Goal: Check status: Check status

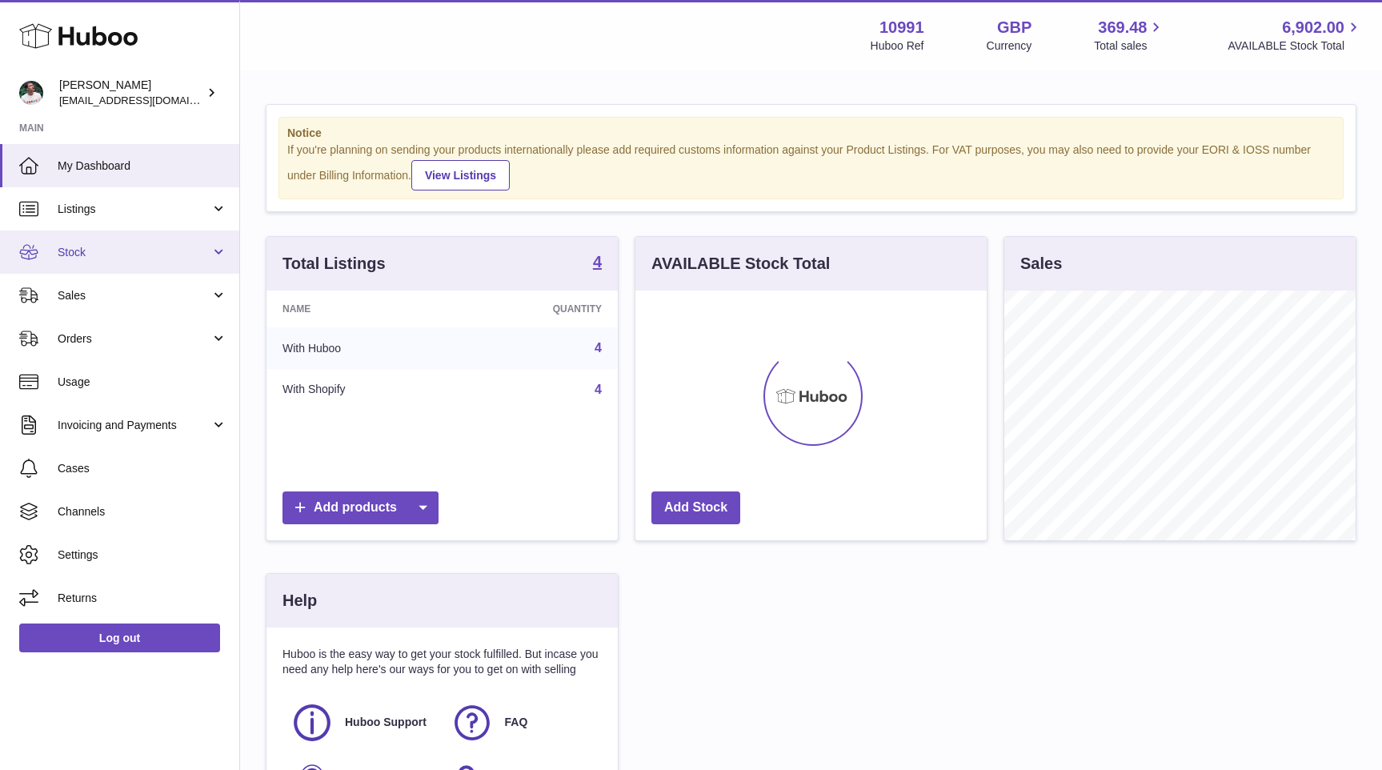
scroll to position [250, 351]
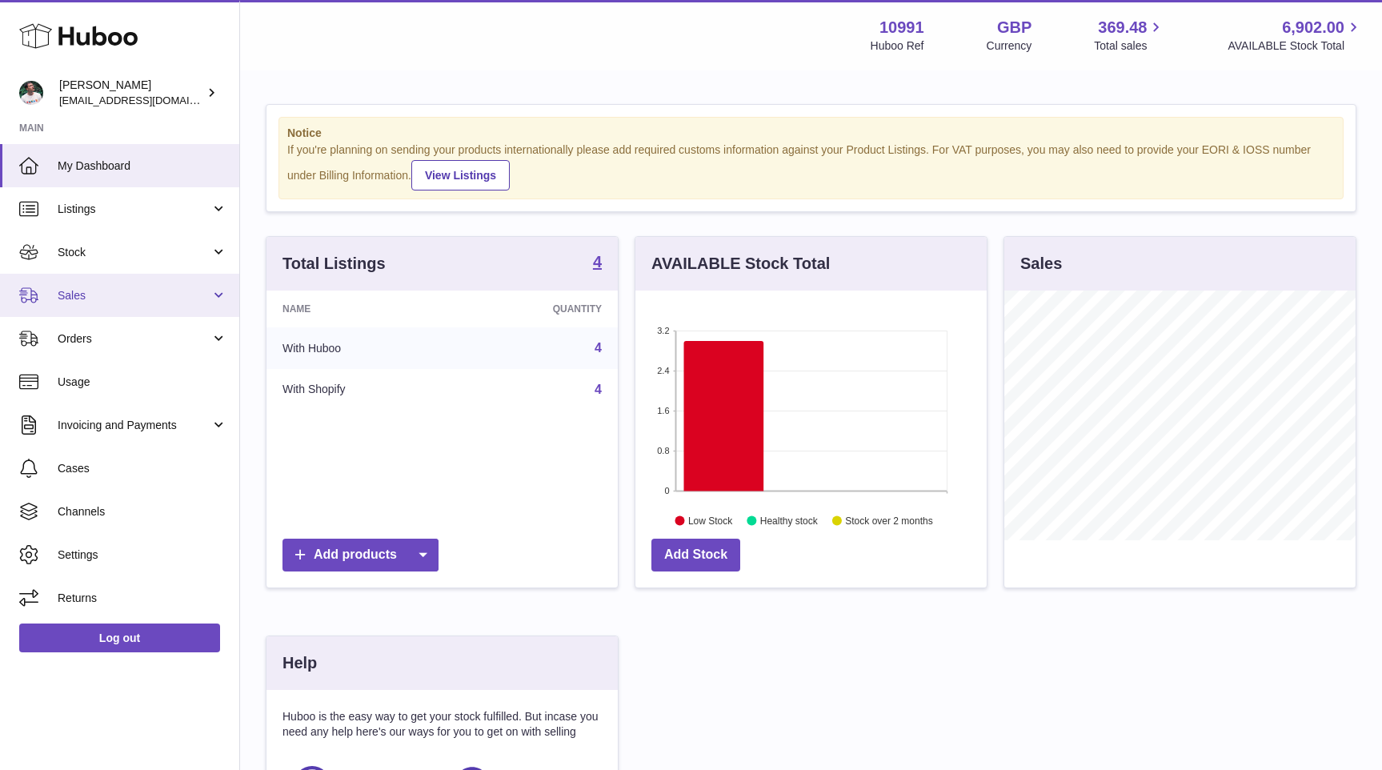
click at [125, 303] on link "Sales" at bounding box center [119, 295] width 239 height 43
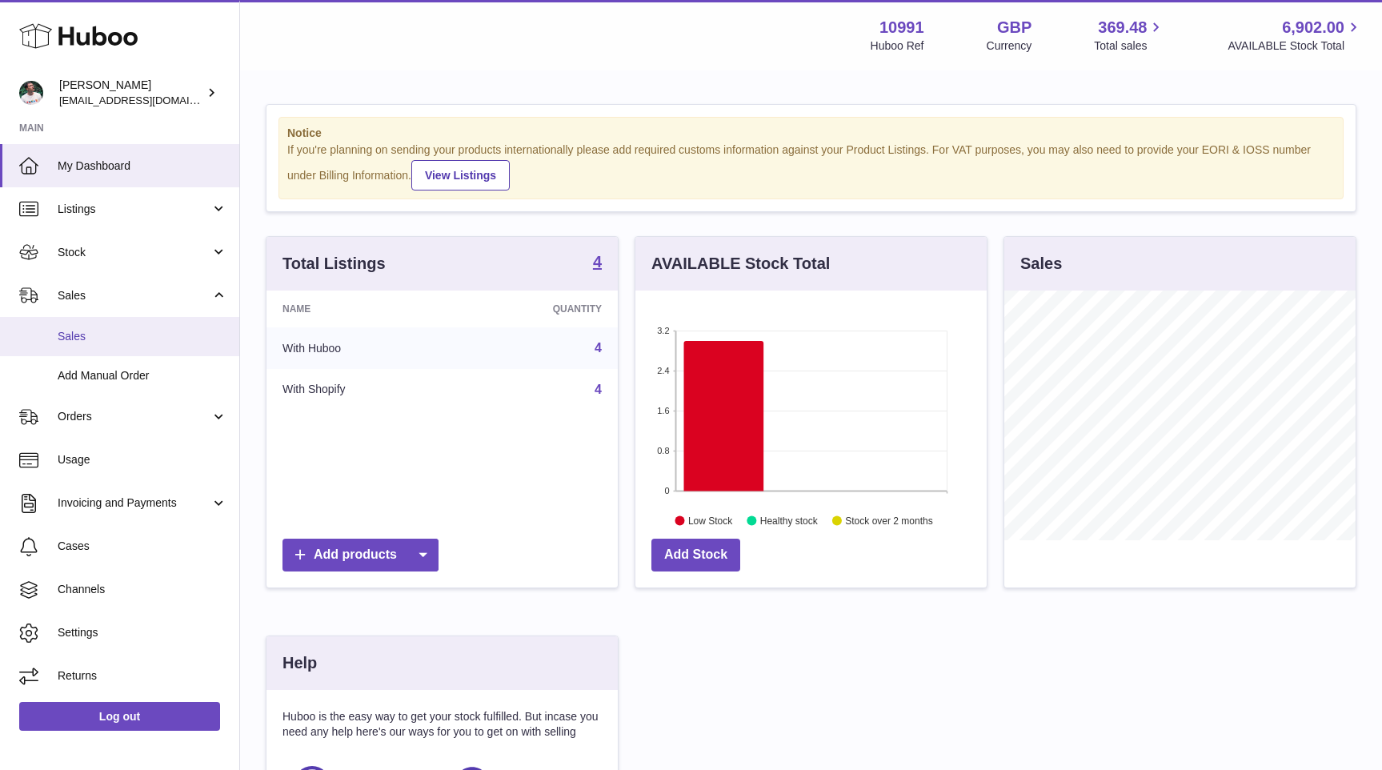
click at [130, 334] on span "Sales" at bounding box center [143, 336] width 170 height 15
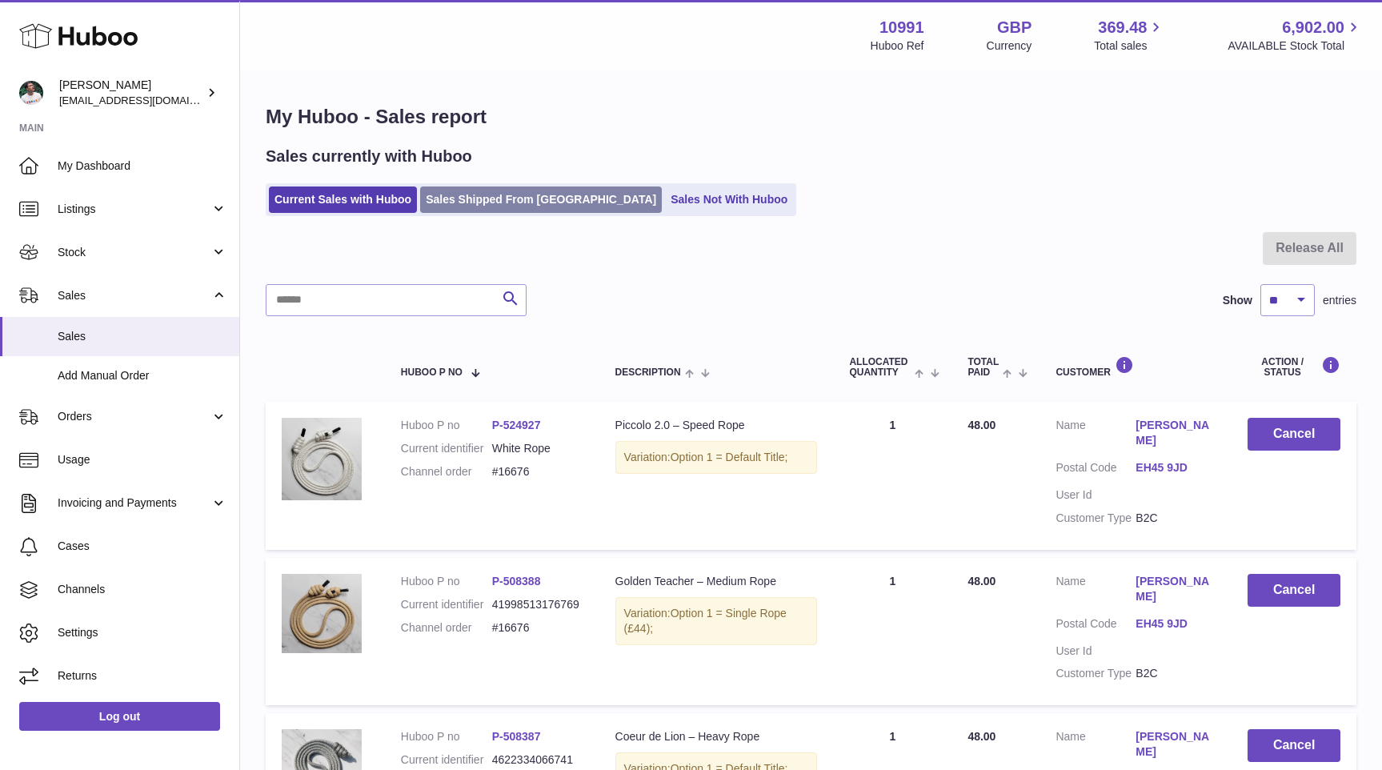
click at [471, 189] on link "Sales Shipped From Huboo" at bounding box center [541, 199] width 242 height 26
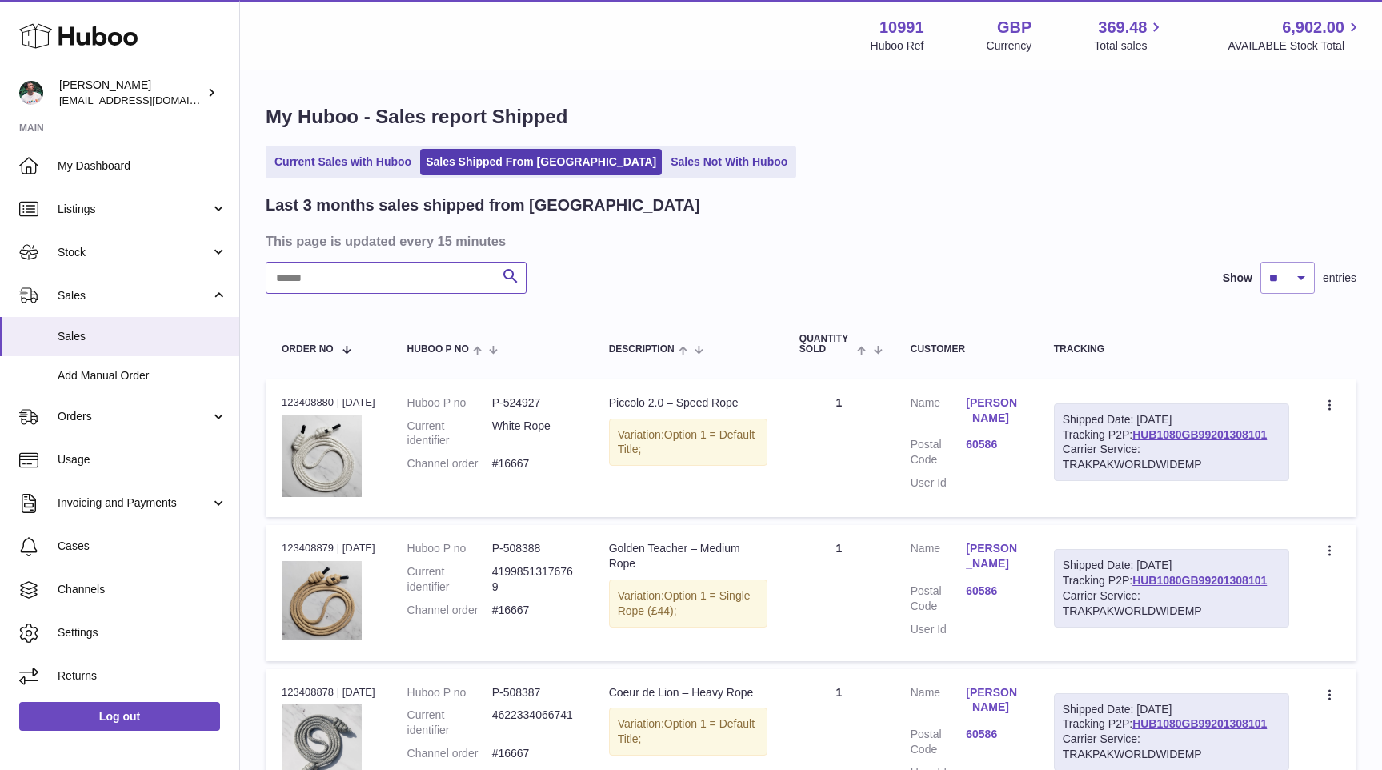
click at [325, 276] on input "text" at bounding box center [396, 278] width 261 height 32
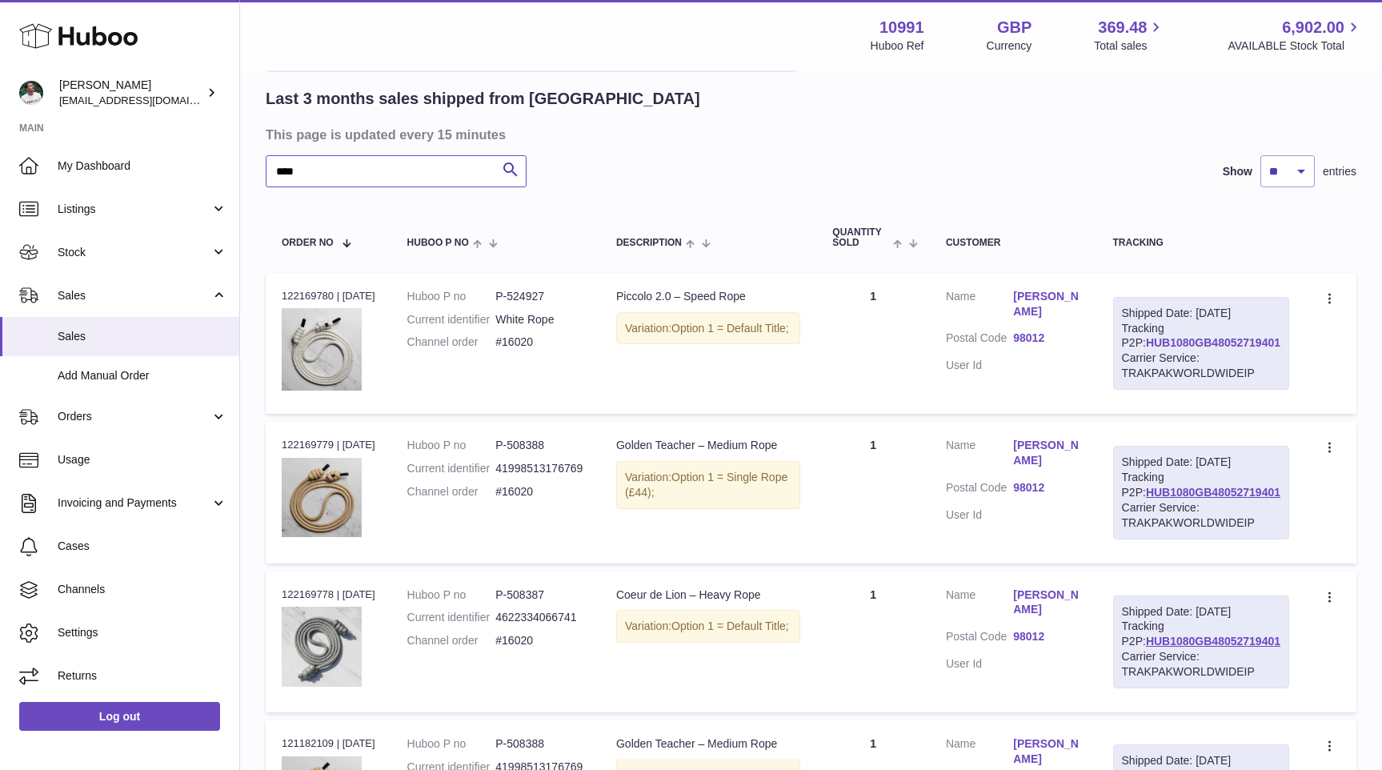
scroll to position [113, 0]
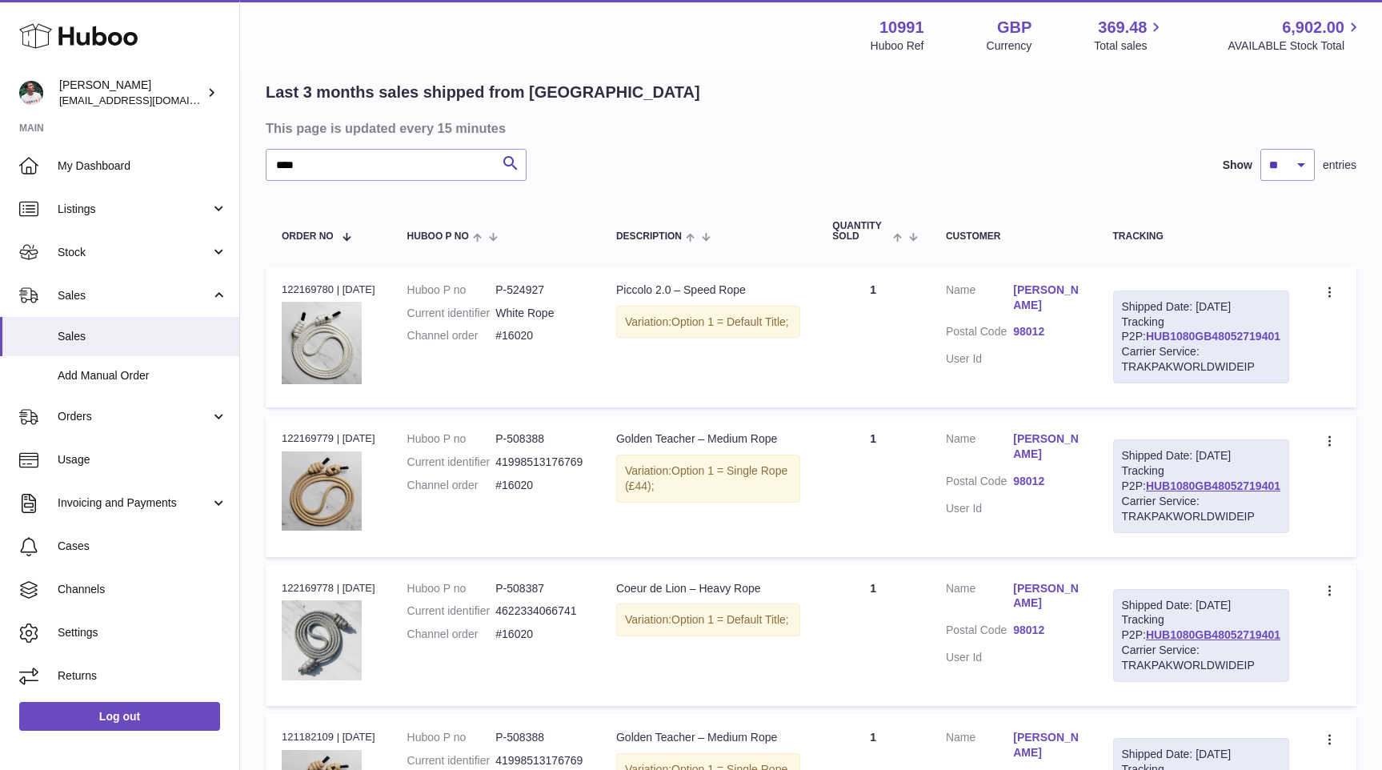
click at [1183, 342] on link "HUB1080GB48052719401" at bounding box center [1213, 336] width 134 height 13
click at [1328, 292] on icon at bounding box center [1329, 291] width 2 height 10
click at [1251, 357] on li "Duplicate Order" at bounding box center [1260, 362] width 160 height 34
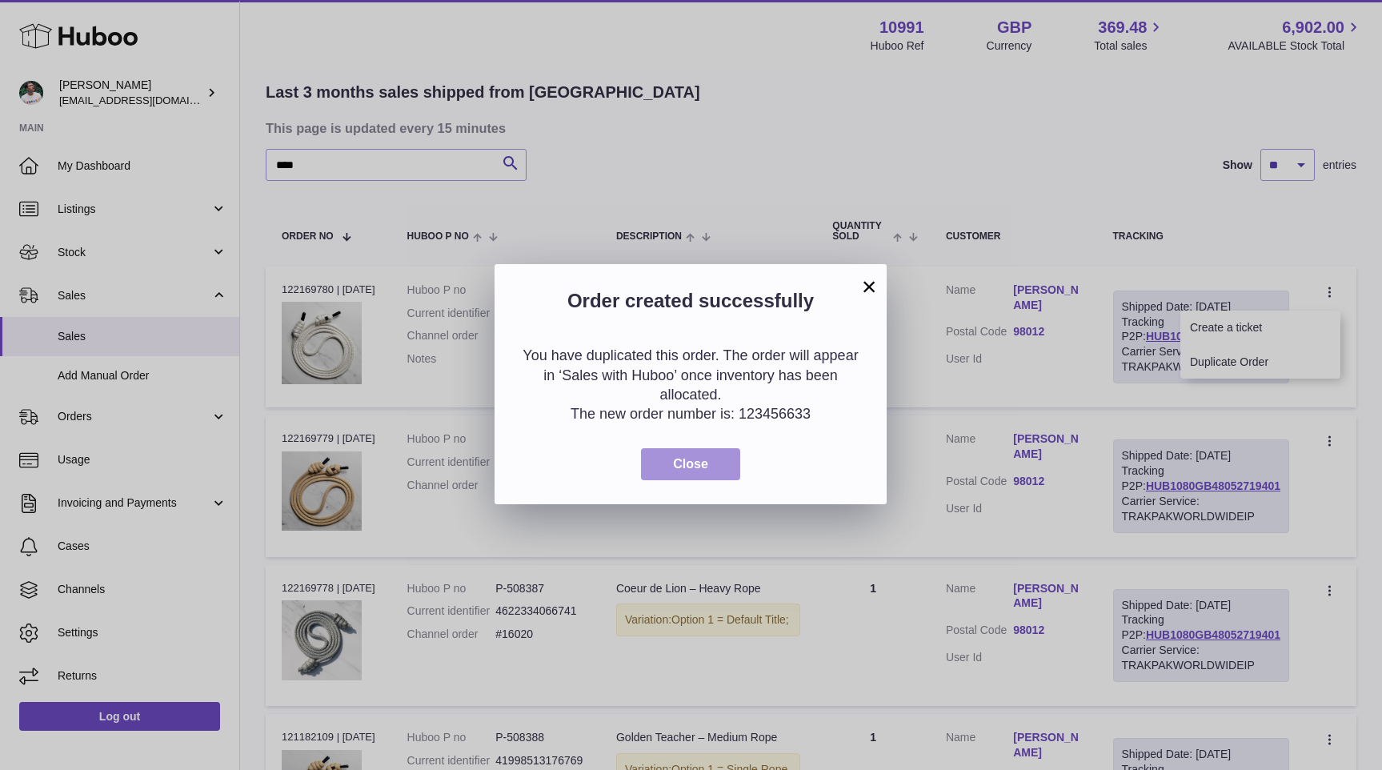
click at [701, 466] on span "Close" at bounding box center [690, 464] width 35 height 14
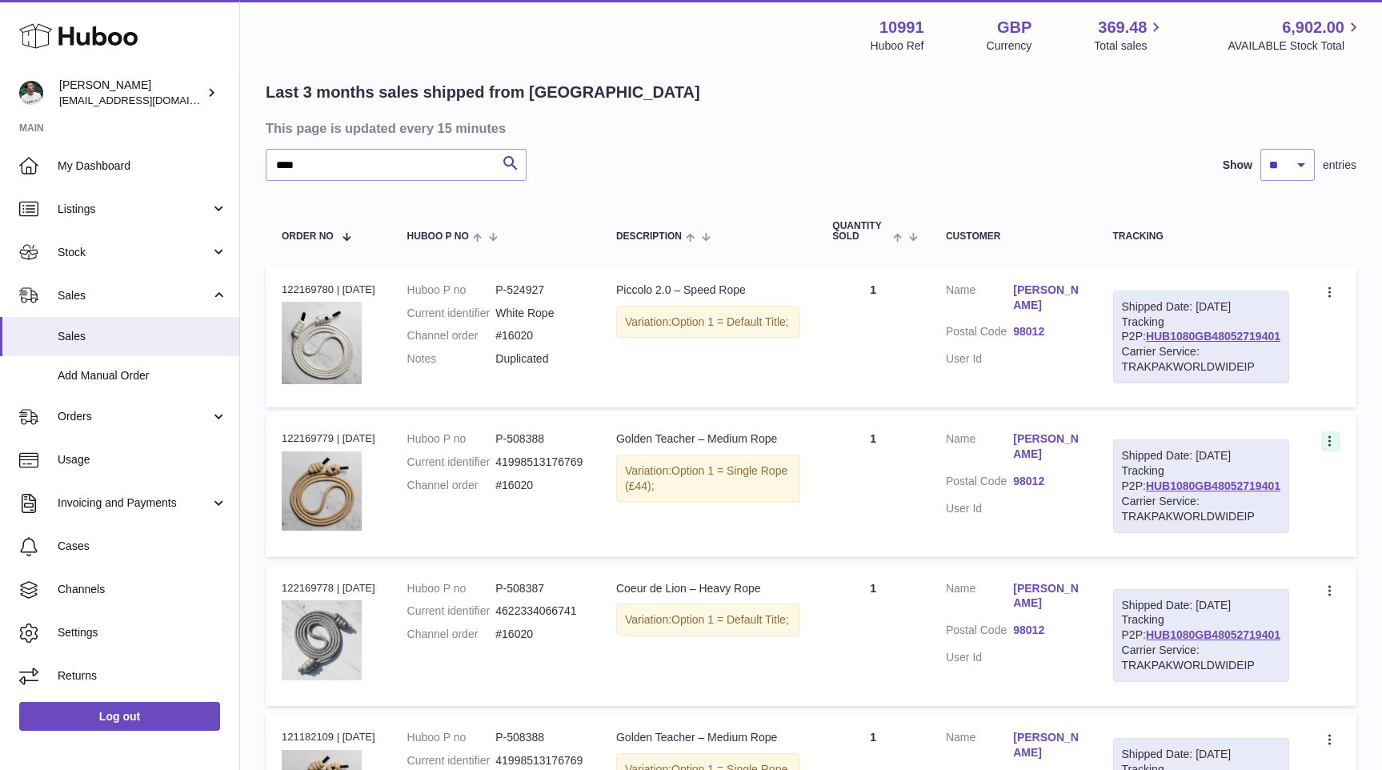
click at [1327, 451] on icon at bounding box center [1331, 443] width 18 height 16
click at [1244, 528] on li "Duplicate Order" at bounding box center [1260, 511] width 160 height 34
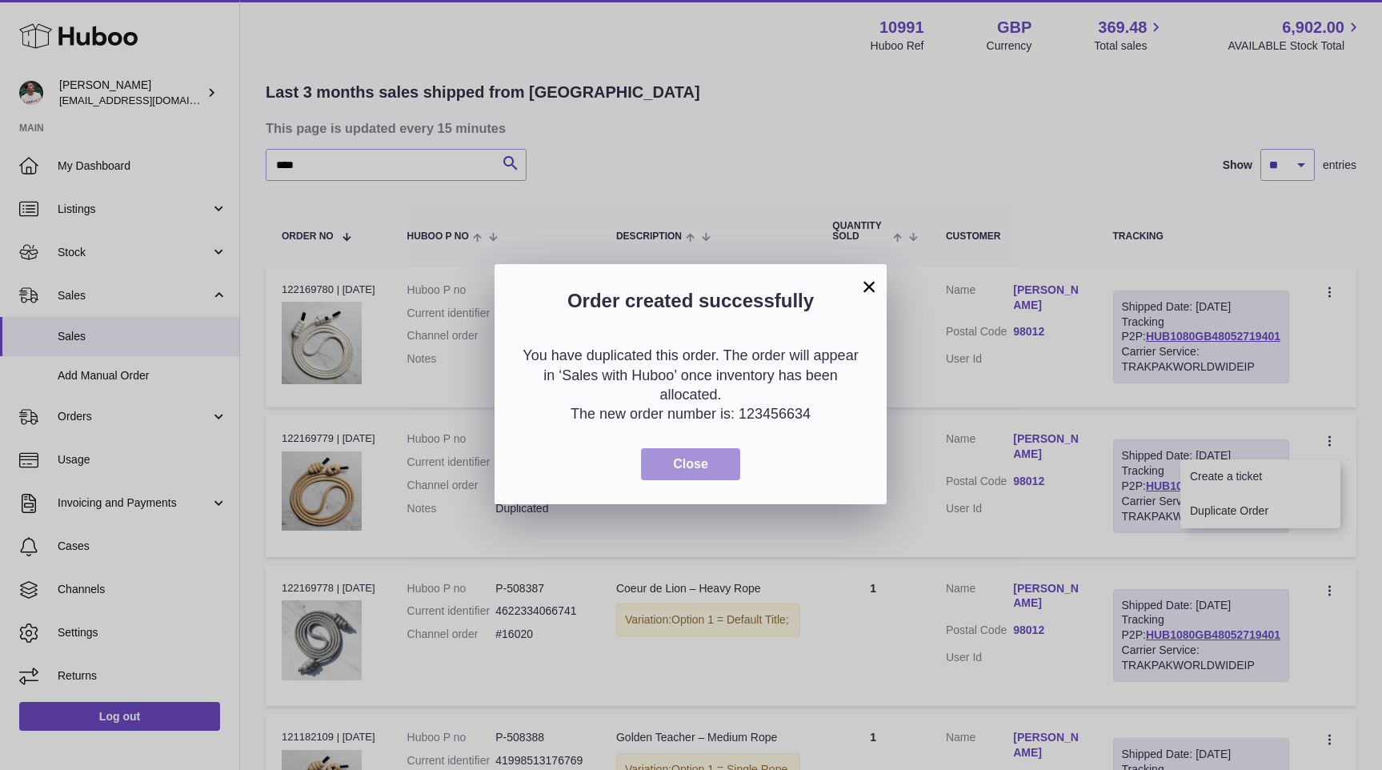
click at [710, 472] on button "Close" at bounding box center [690, 464] width 99 height 33
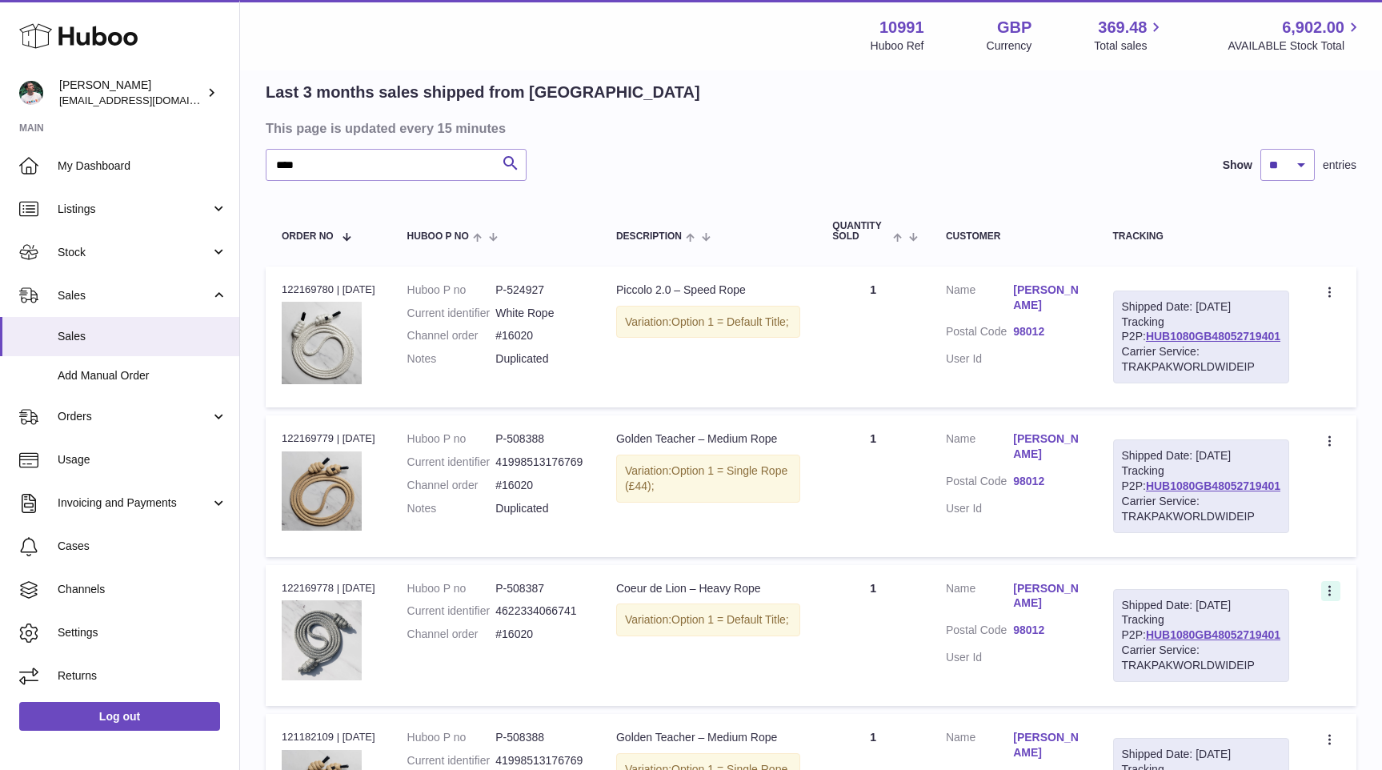
click at [1332, 600] on icon at bounding box center [1331, 592] width 18 height 16
click at [1225, 677] on li "Duplicate Order" at bounding box center [1260, 660] width 160 height 34
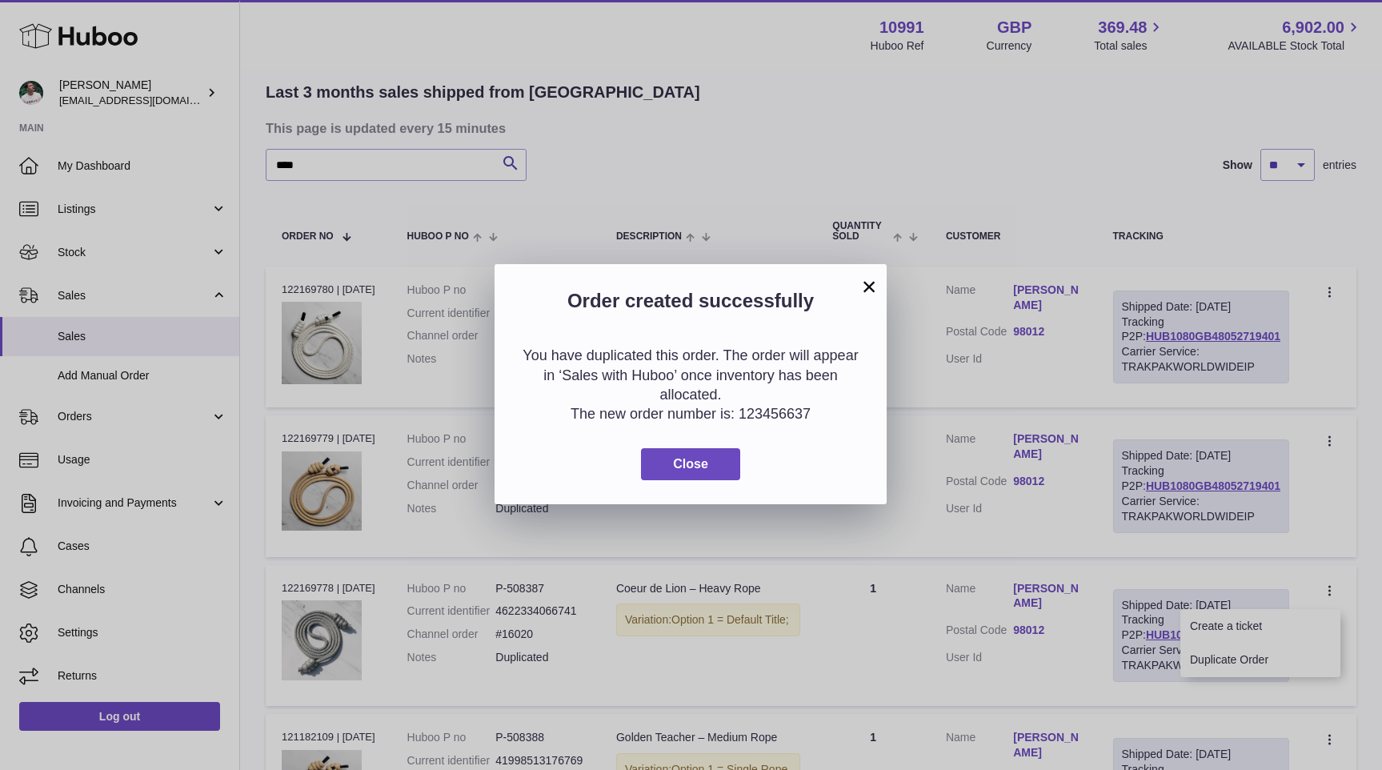
click at [863, 290] on button "×" at bounding box center [868, 286] width 19 height 19
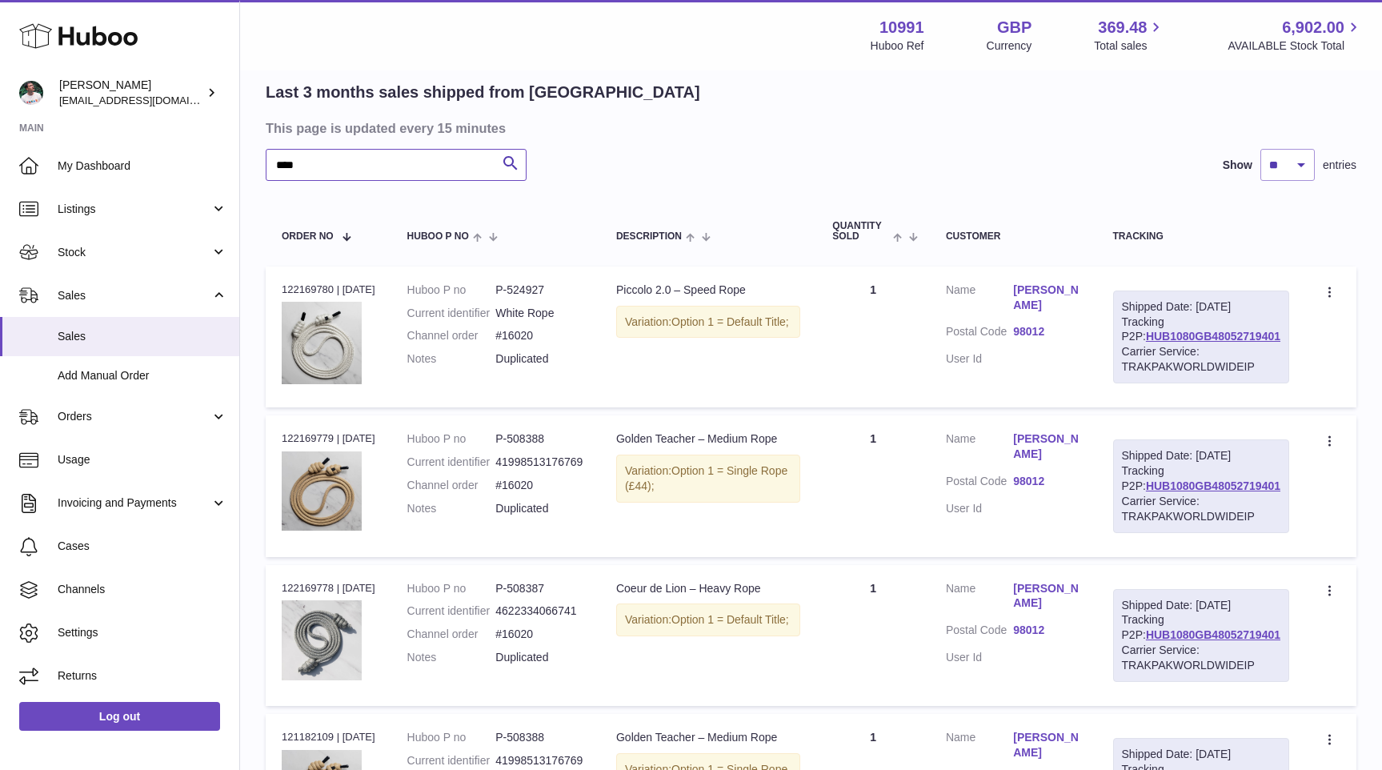
click at [315, 180] on input "****" at bounding box center [396, 165] width 261 height 32
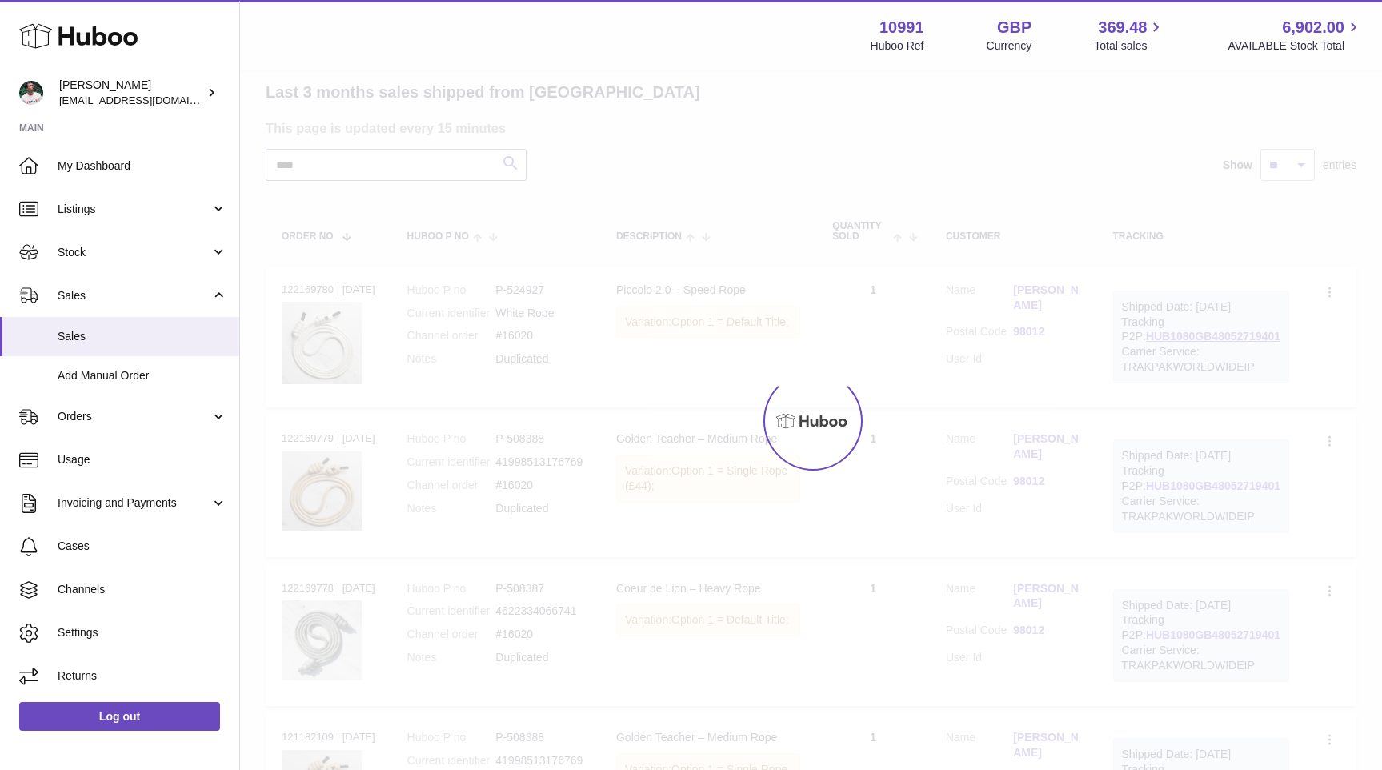
scroll to position [53, 0]
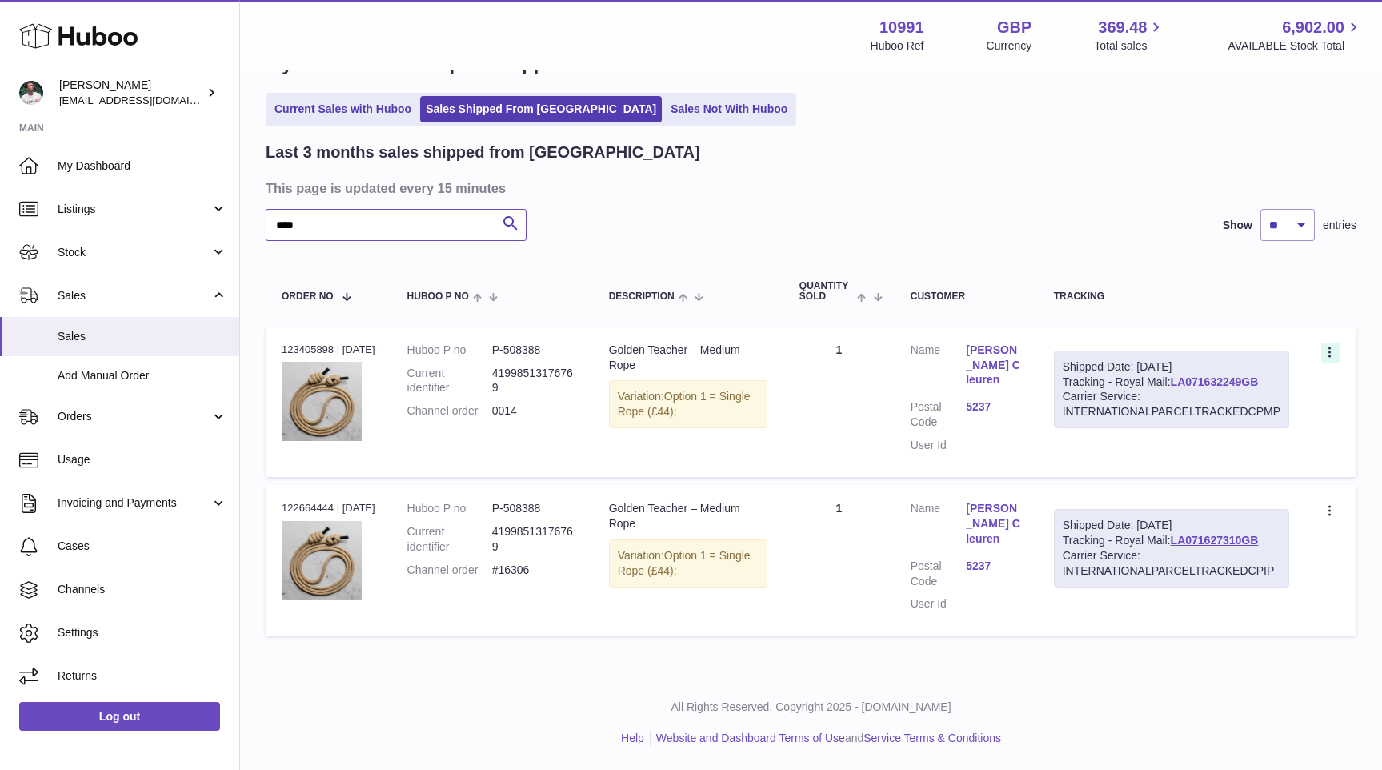
type input "****"
click at [1327, 352] on icon at bounding box center [1331, 354] width 18 height 16
click at [1014, 419] on dd "5237" at bounding box center [993, 414] width 55 height 30
click at [1194, 385] on link "LA071632249GB" at bounding box center [1215, 381] width 88 height 13
